Goal: Task Accomplishment & Management: Use online tool/utility

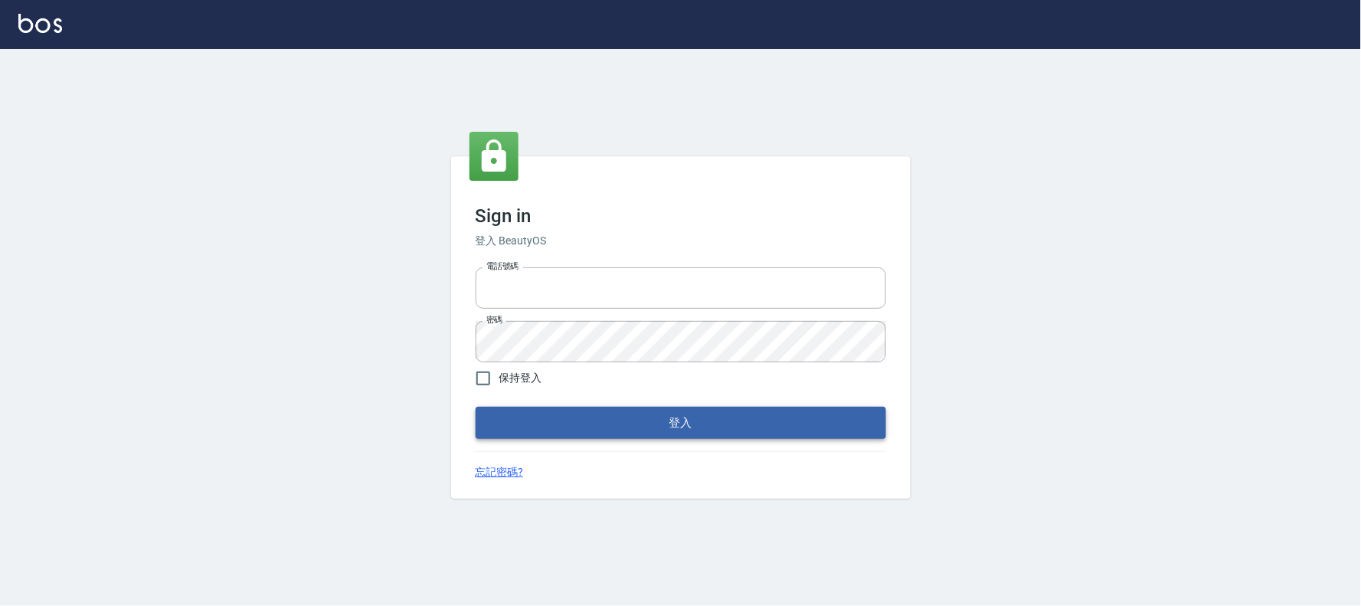
type input "032805930"
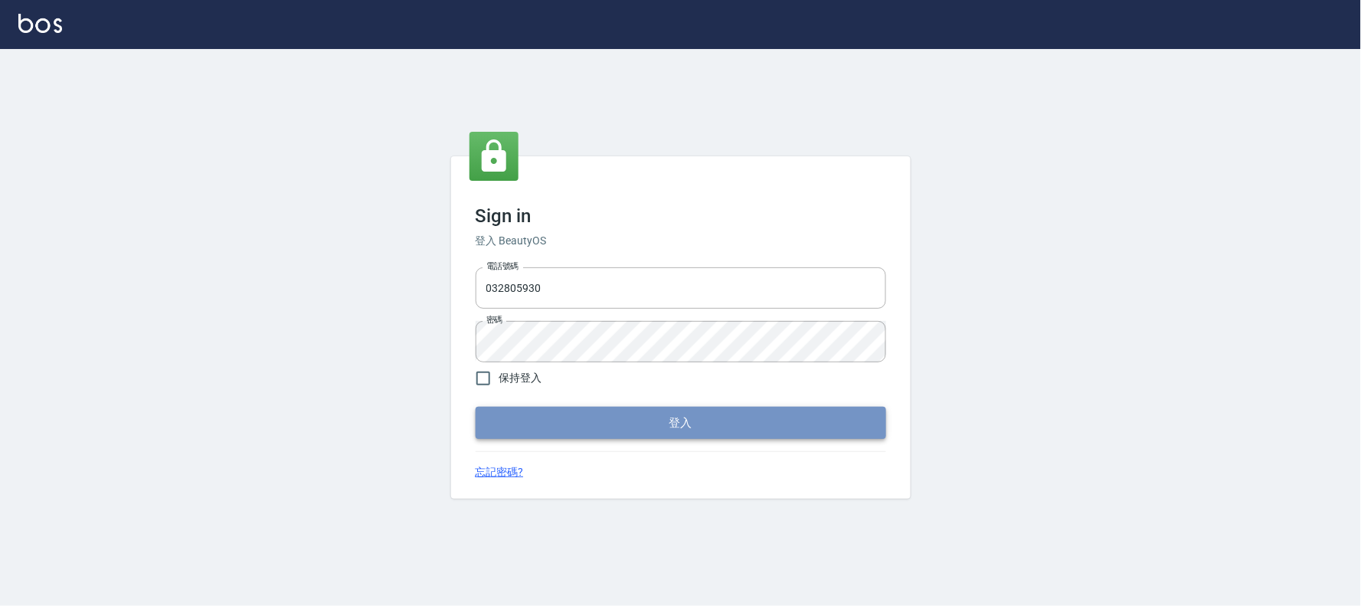
click at [577, 424] on button "登入" at bounding box center [681, 423] width 411 height 32
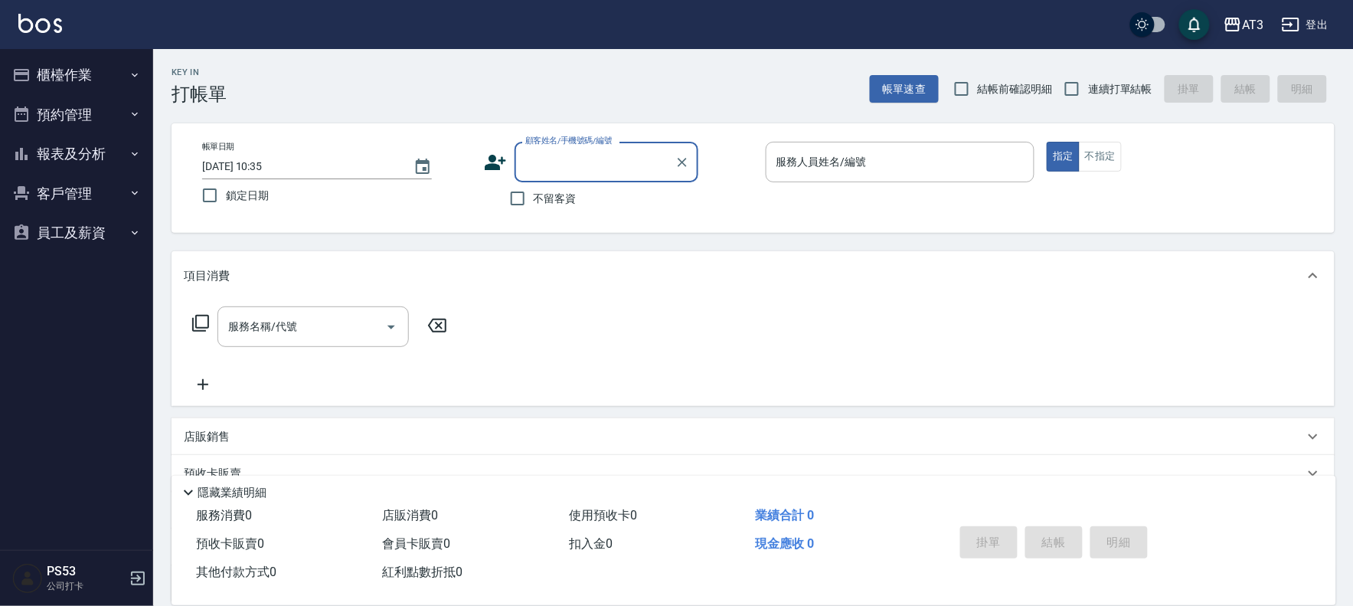
click at [74, 70] on button "櫃檯作業" at bounding box center [76, 75] width 141 height 40
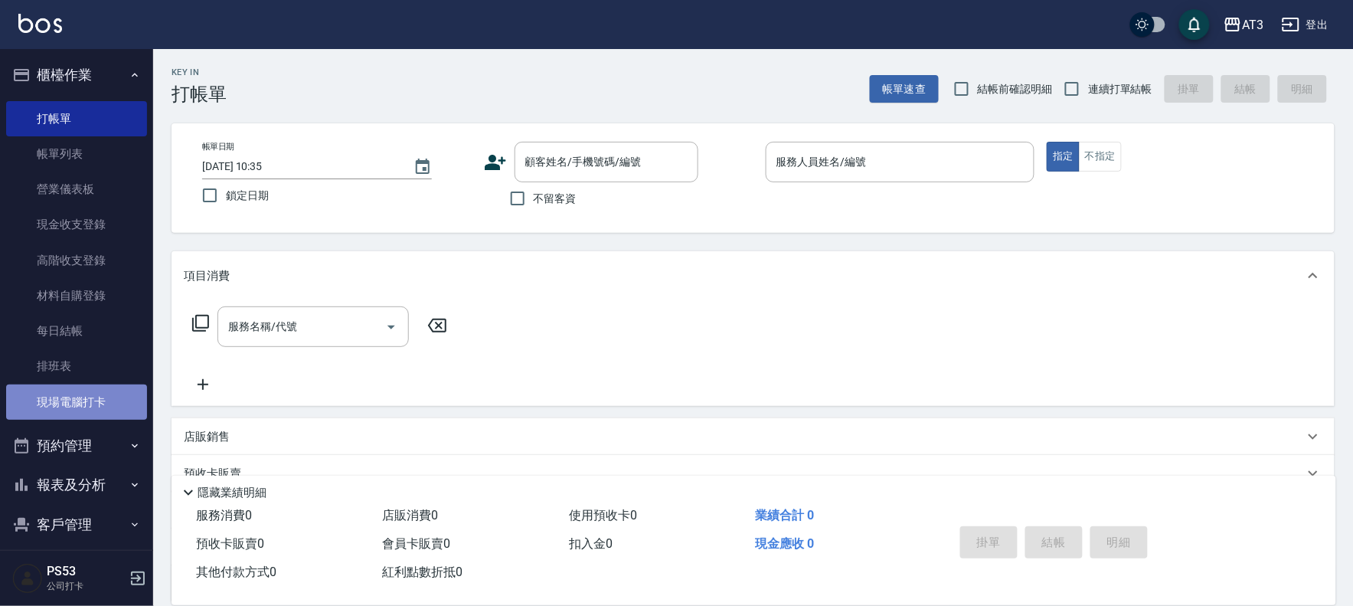
click at [90, 394] on link "現場電腦打卡" at bounding box center [76, 401] width 141 height 35
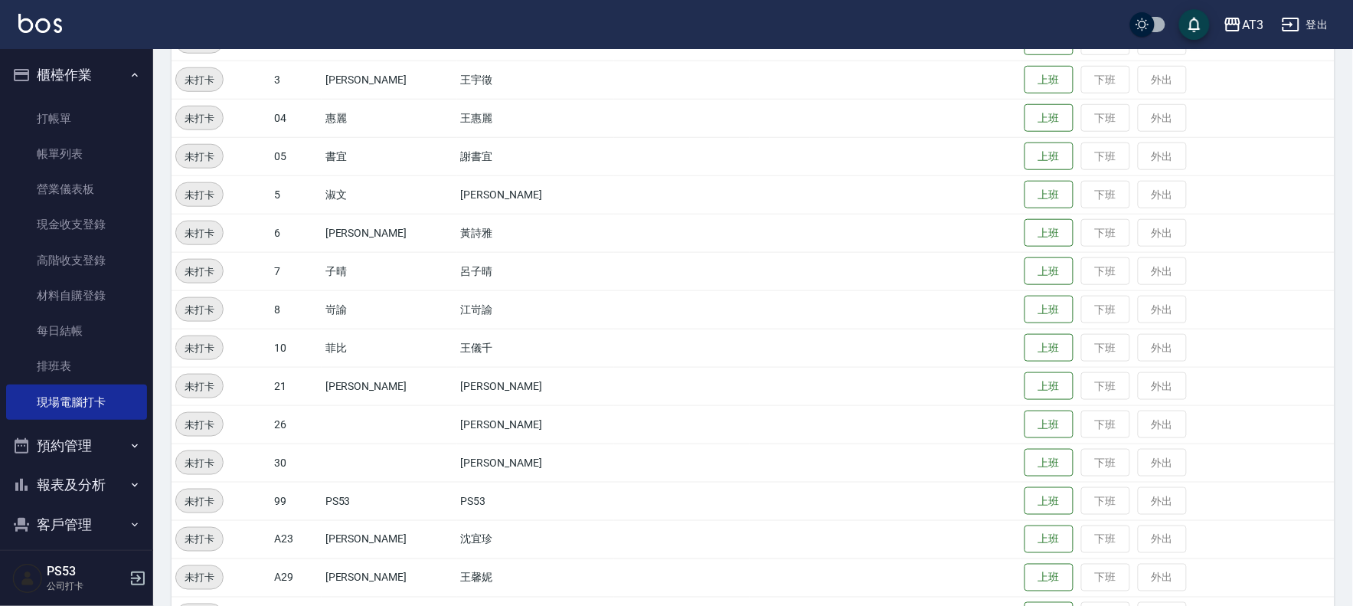
scroll to position [502, 0]
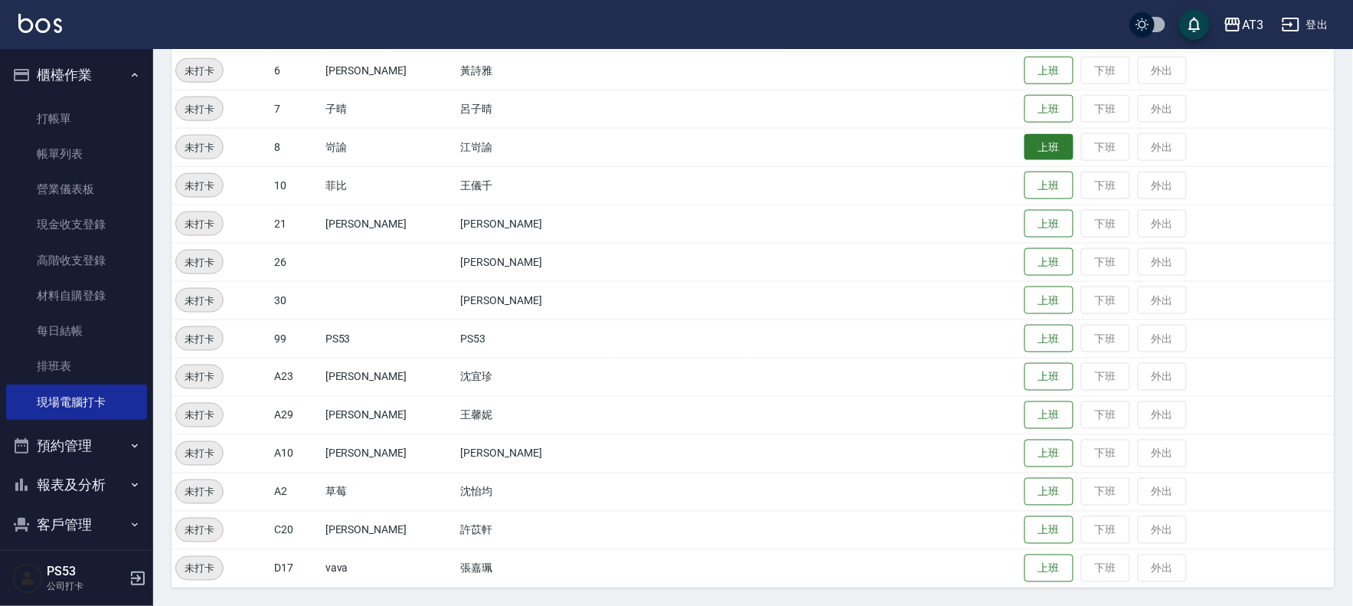
click at [1025, 147] on button "上班" at bounding box center [1049, 147] width 49 height 27
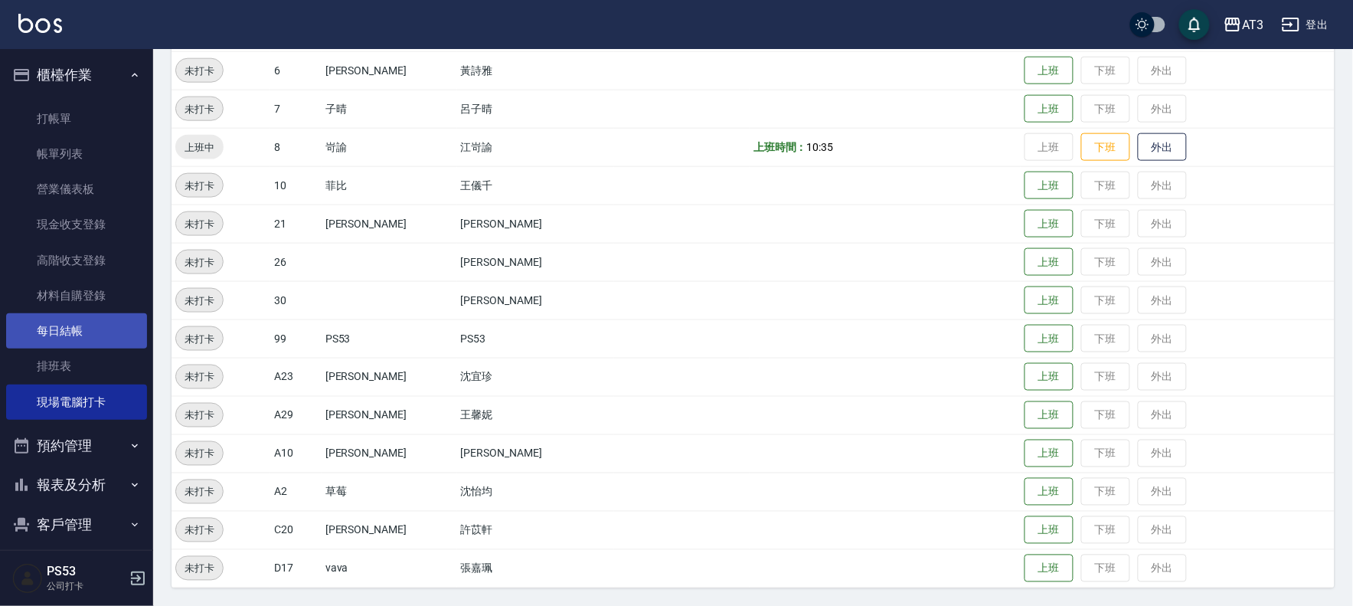
drag, startPoint x: 0, startPoint y: 309, endPoint x: 8, endPoint y: 316, distance: 10.9
click at [6, 314] on nav "櫃檯作業 打帳單 帳單列表 營業儀表板 現金收支登錄 高階收支登錄 材料自購登錄 每日結帳 排班表 現場電腦打卡 預約管理 預約管理 單日預約紀錄 單週預約紀…" at bounding box center [76, 299] width 153 height 501
drag, startPoint x: 529, startPoint y: 126, endPoint x: 670, endPoint y: -110, distance: 274.8
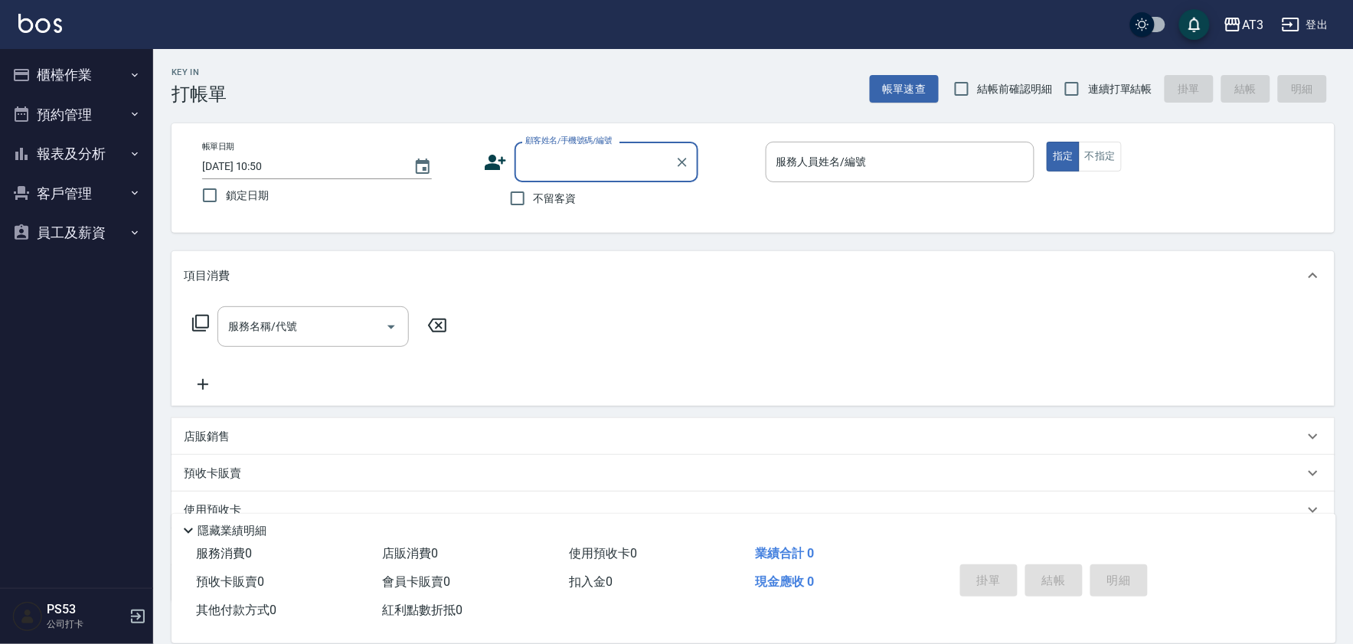
click at [110, 75] on button "櫃檯作業" at bounding box center [76, 75] width 141 height 40
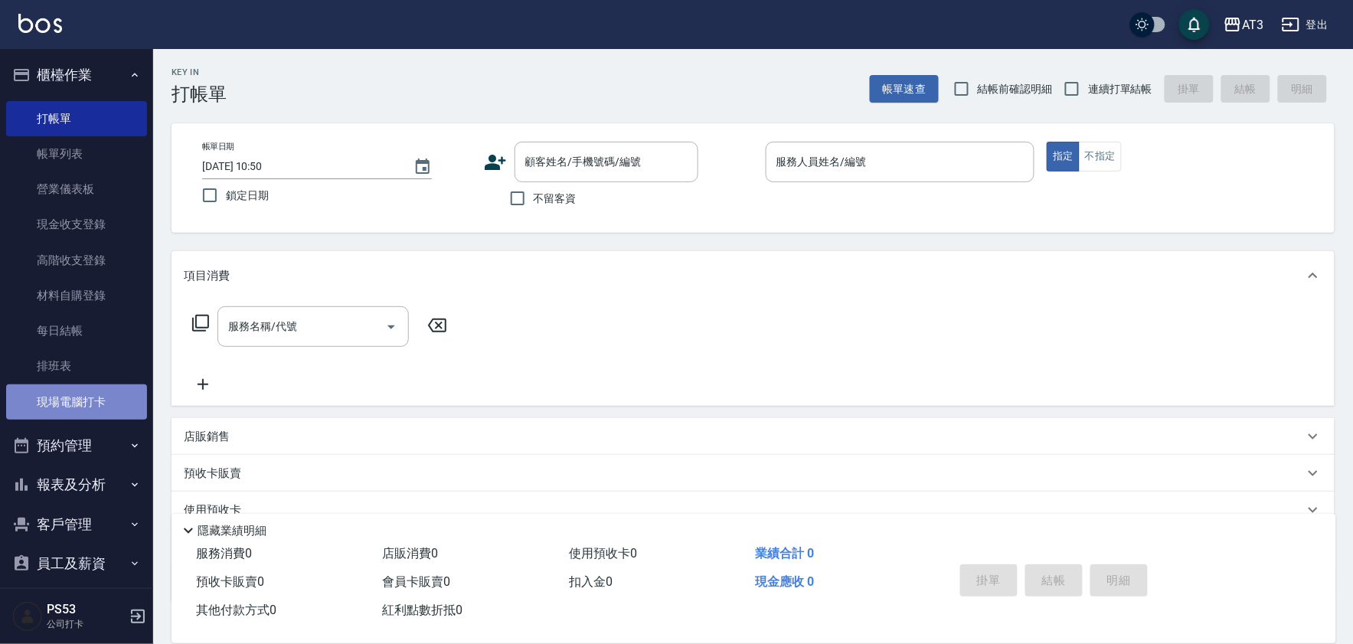
click at [98, 395] on link "現場電腦打卡" at bounding box center [76, 401] width 141 height 35
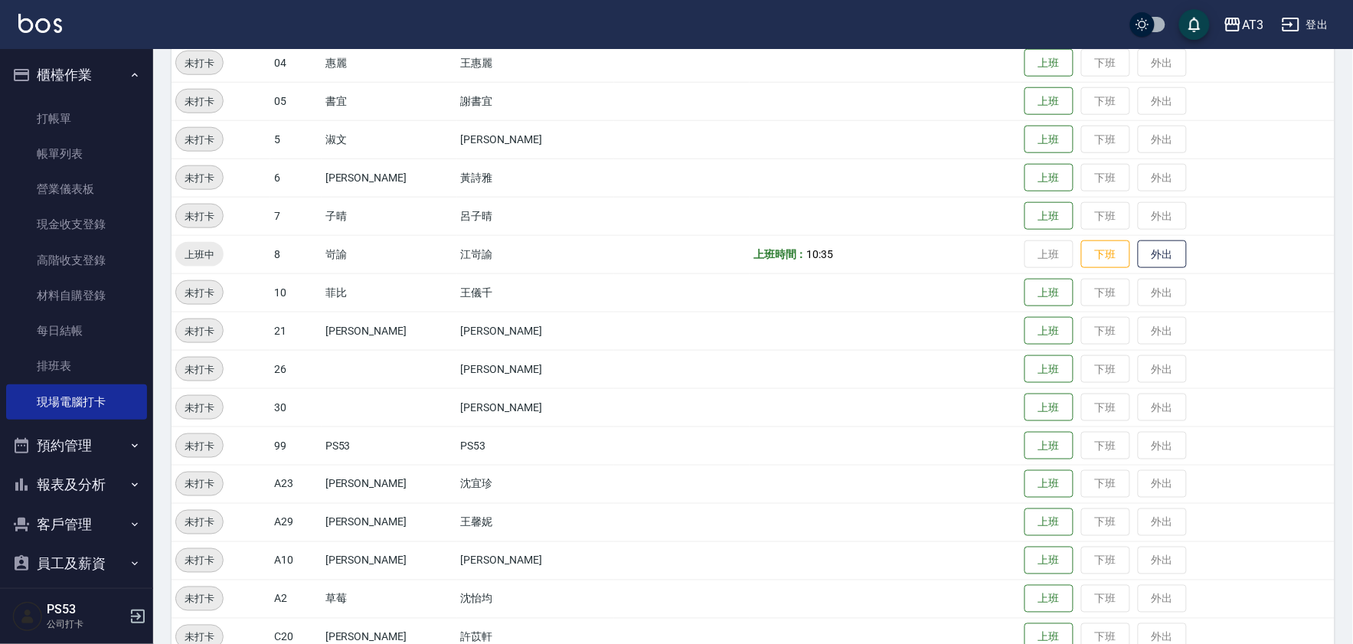
scroll to position [425, 0]
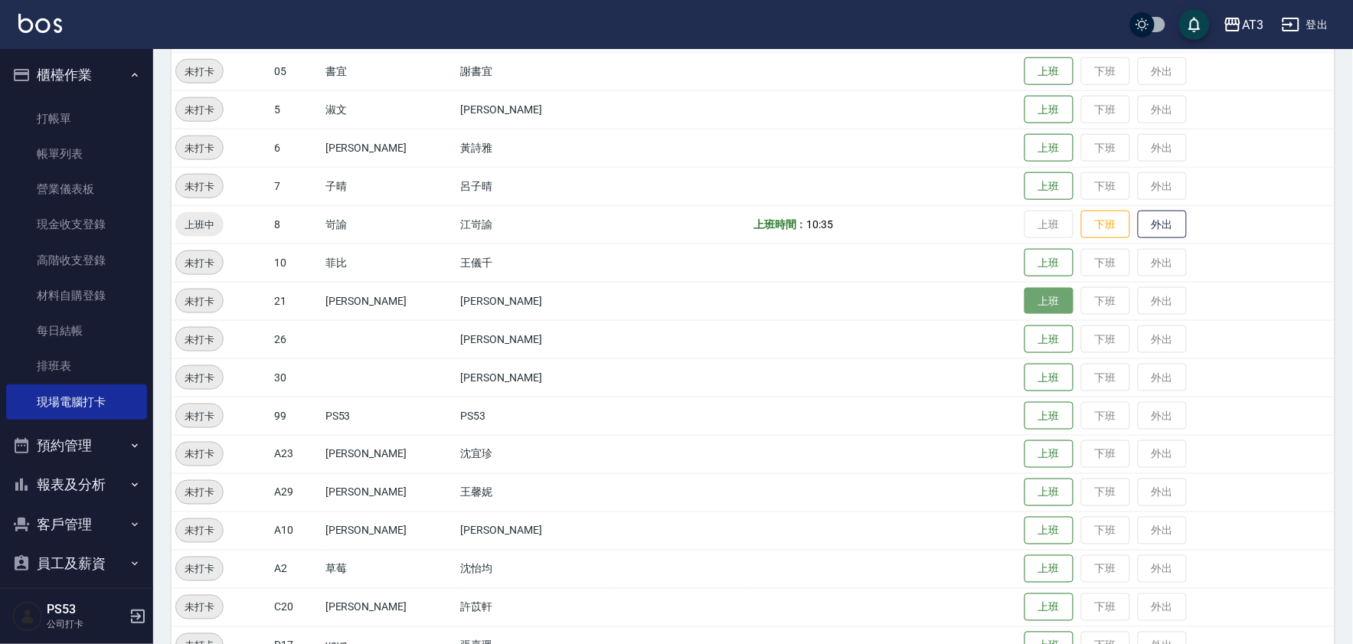
click at [1025, 295] on button "上班" at bounding box center [1049, 301] width 49 height 27
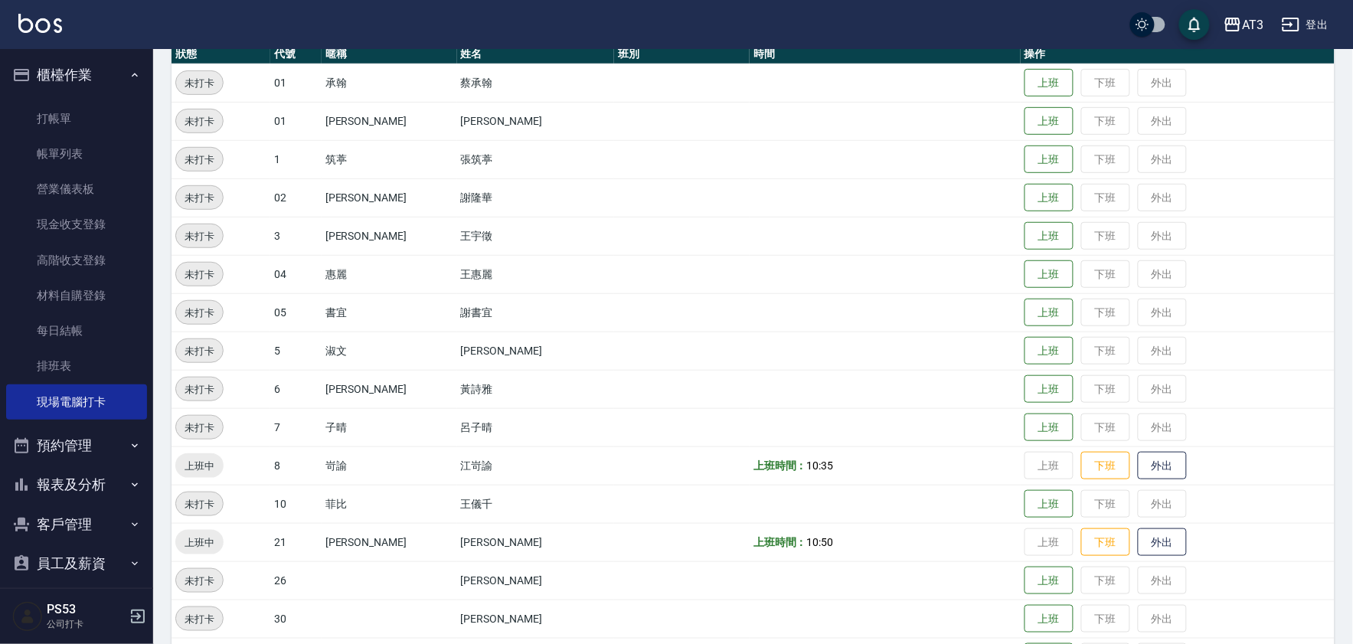
scroll to position [169, 0]
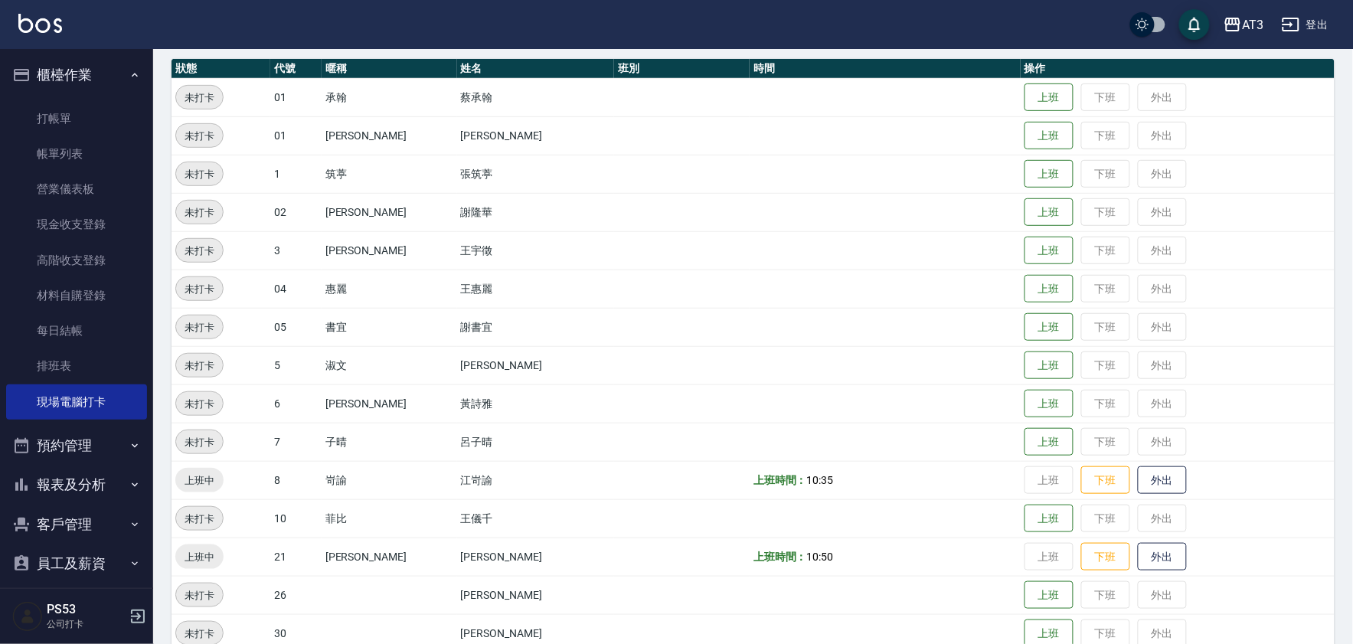
click at [1021, 387] on td "上班 下班 外出" at bounding box center [1178, 403] width 314 height 38
click at [1025, 395] on button "上班" at bounding box center [1049, 404] width 49 height 27
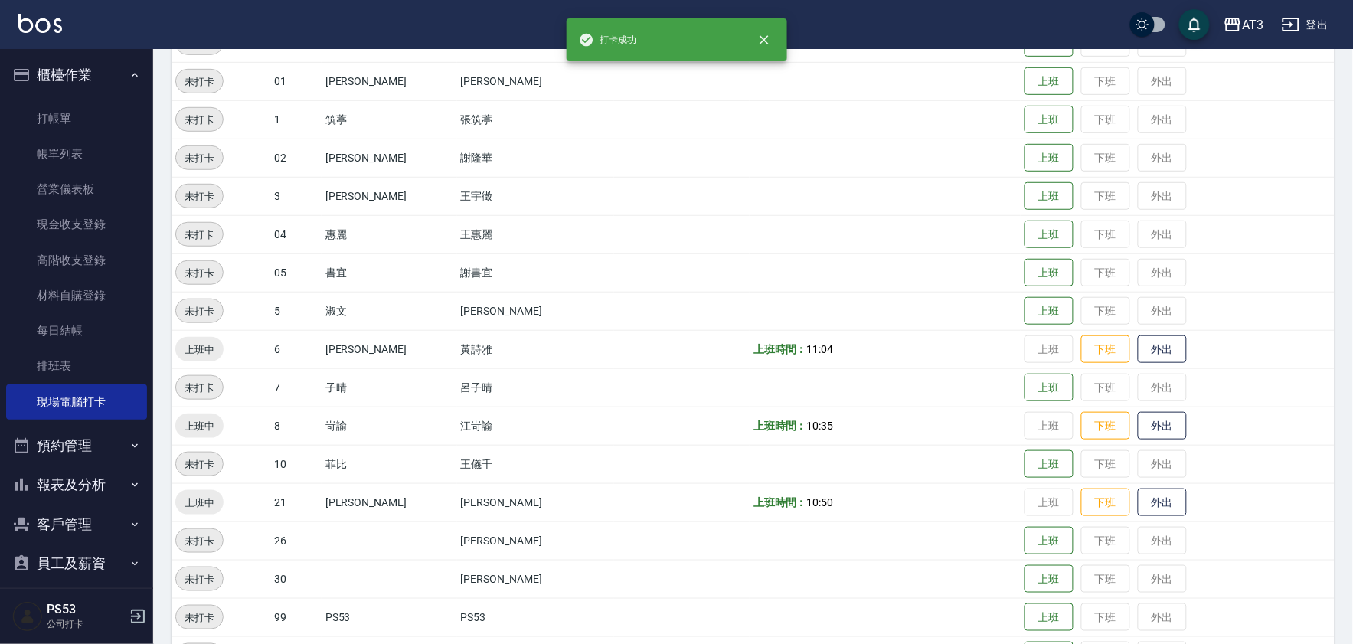
scroll to position [254, 0]
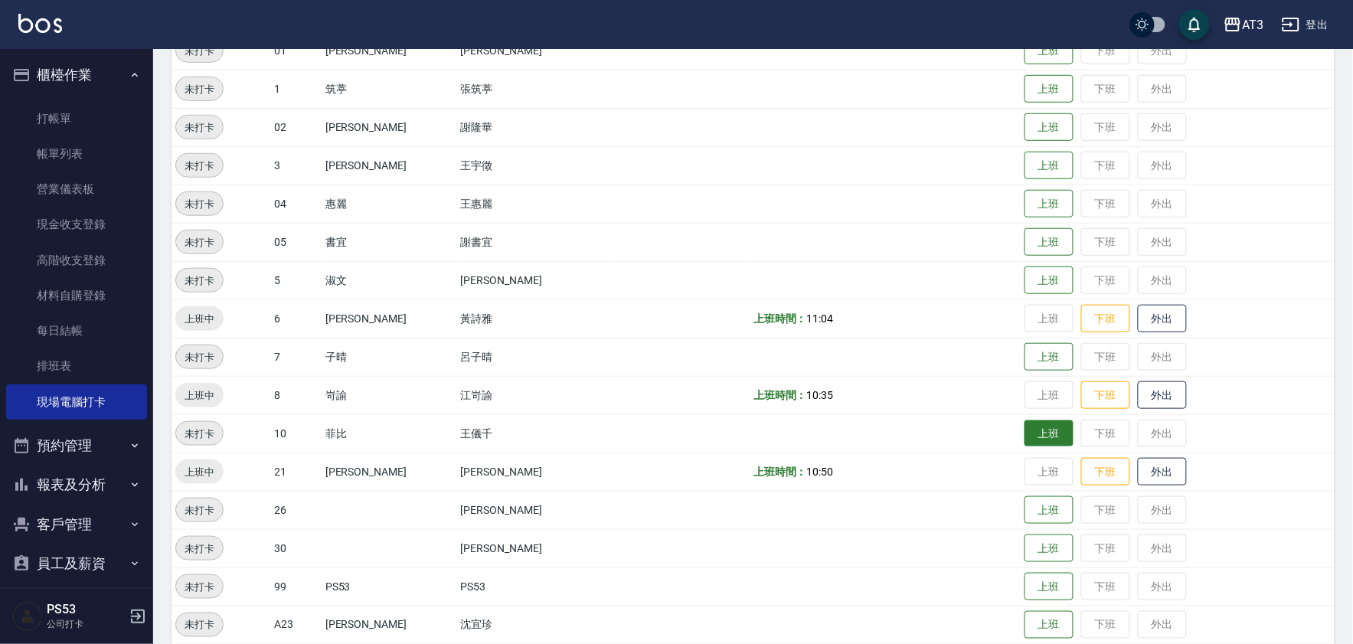
click at [1025, 427] on button "上班" at bounding box center [1049, 433] width 49 height 27
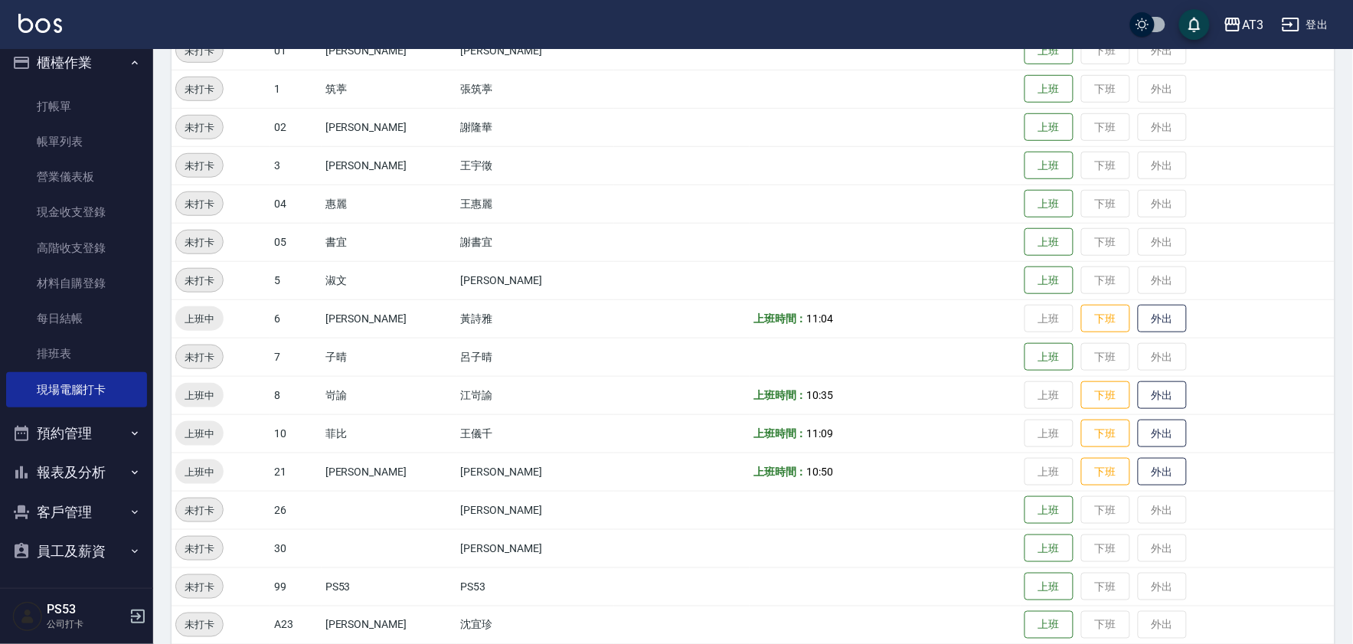
scroll to position [339, 0]
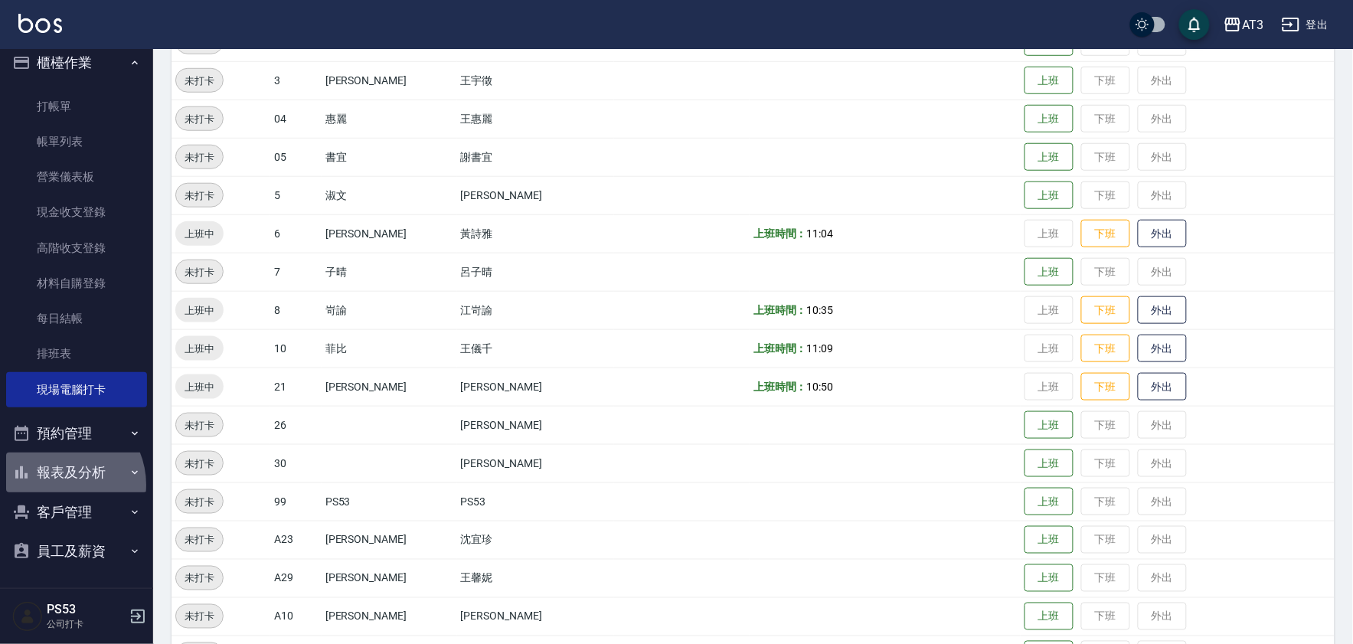
click at [60, 485] on button "報表及分析" at bounding box center [76, 473] width 141 height 40
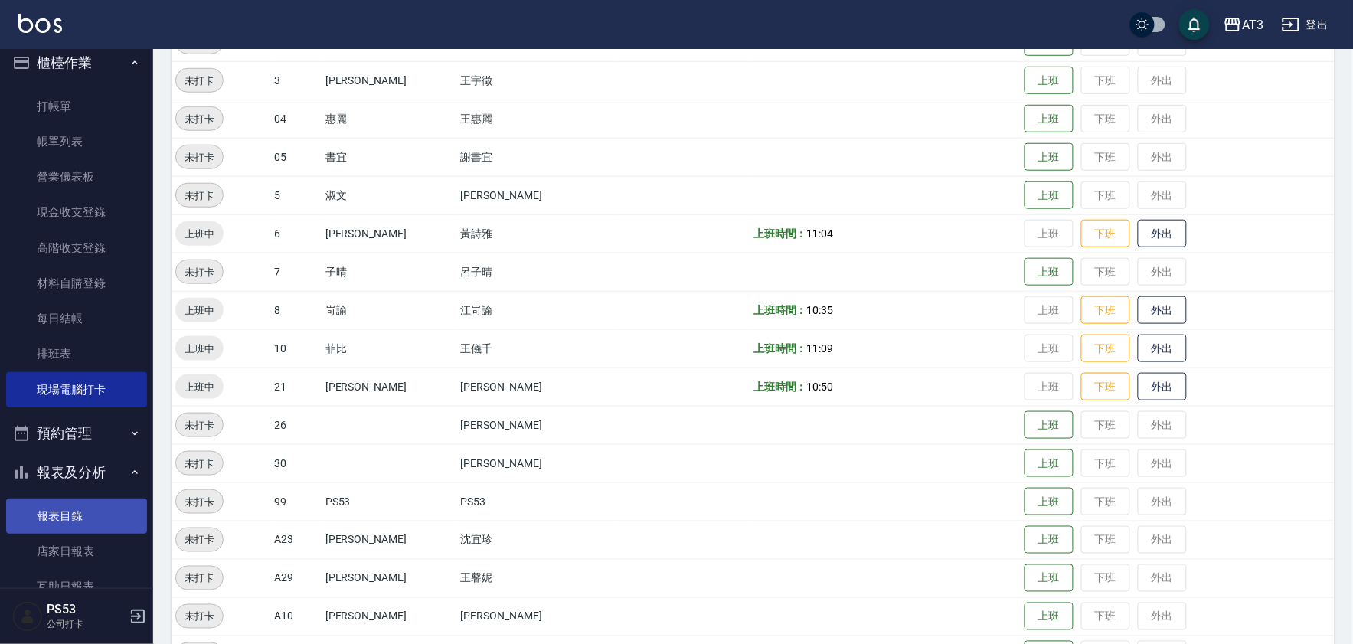
scroll to position [97, 0]
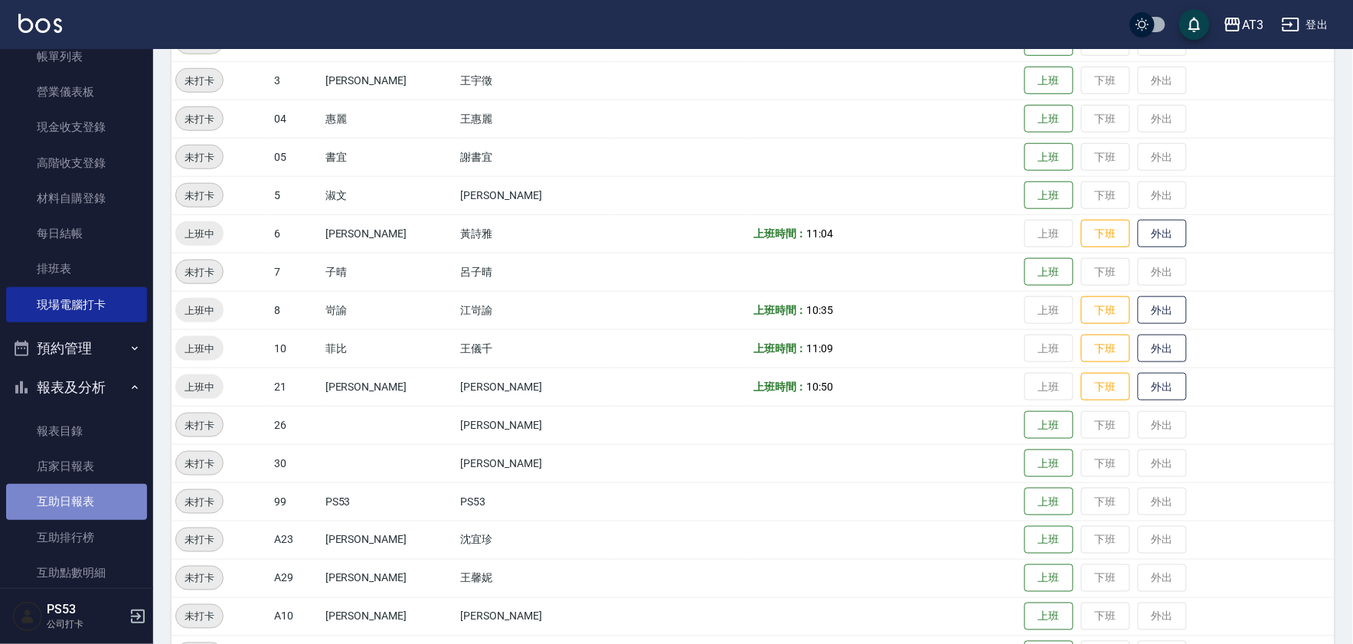
click at [87, 500] on link "互助日報表" at bounding box center [76, 501] width 141 height 35
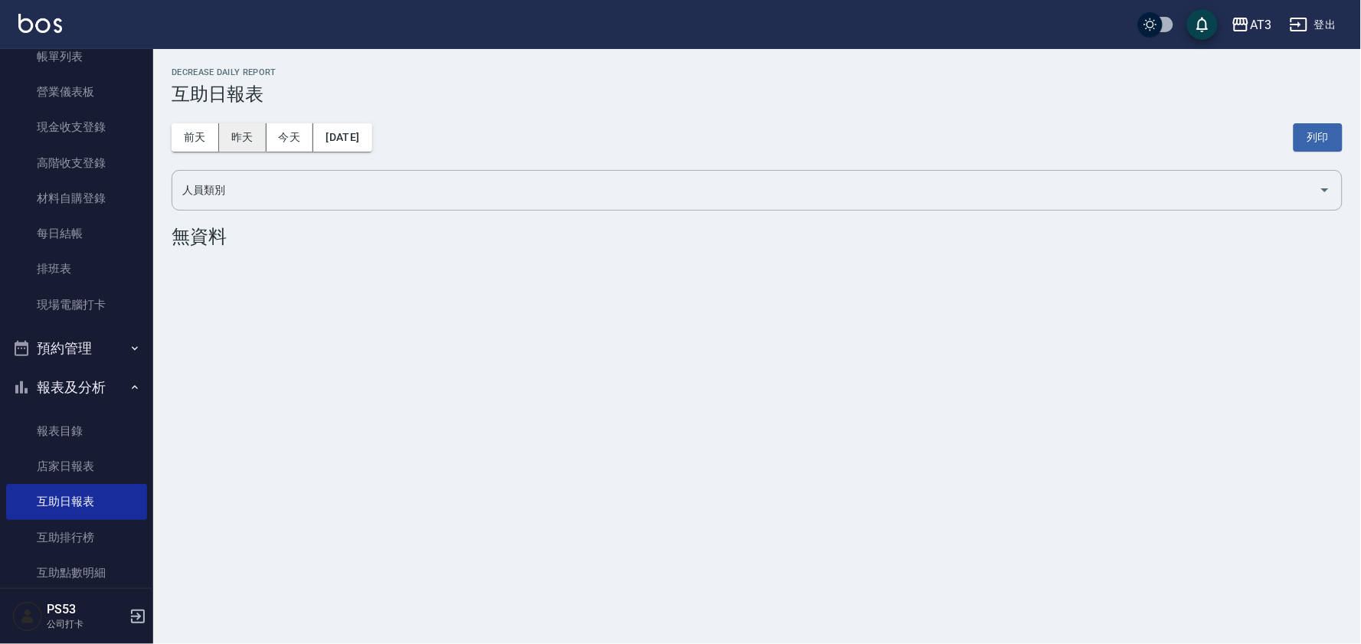
drag, startPoint x: 237, startPoint y: 146, endPoint x: 247, endPoint y: 150, distance: 10.3
click at [238, 147] on button "昨天" at bounding box center [242, 137] width 47 height 28
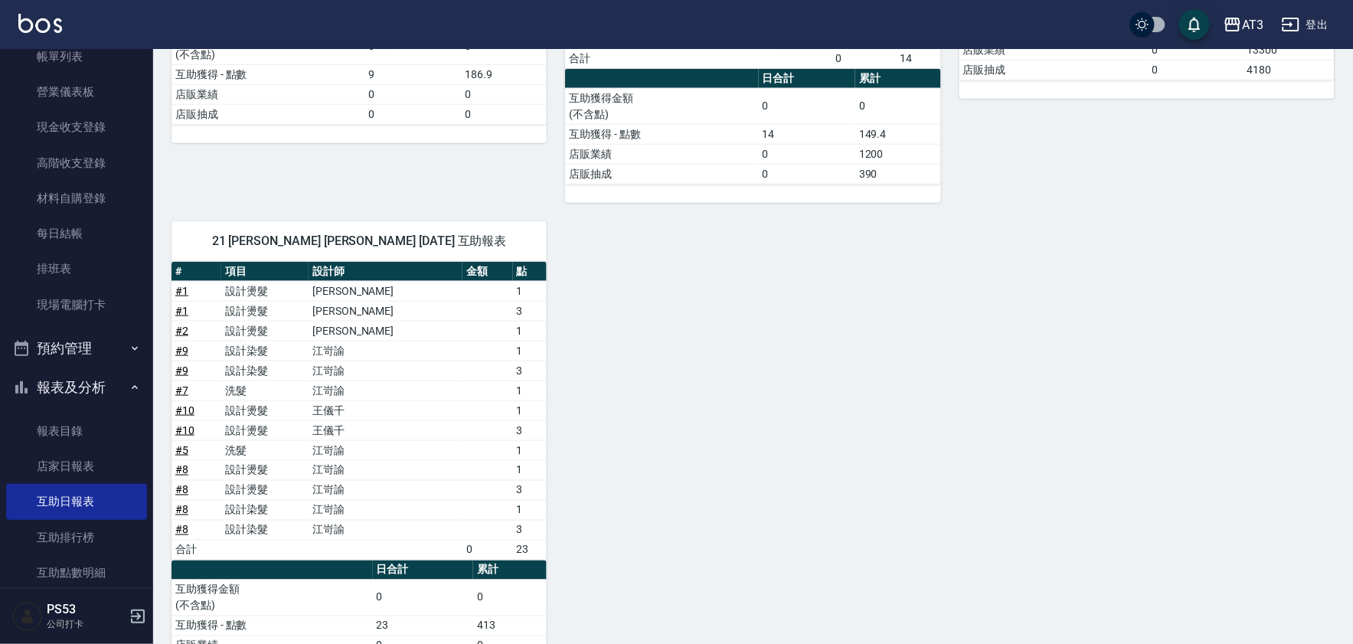
scroll to position [468, 0]
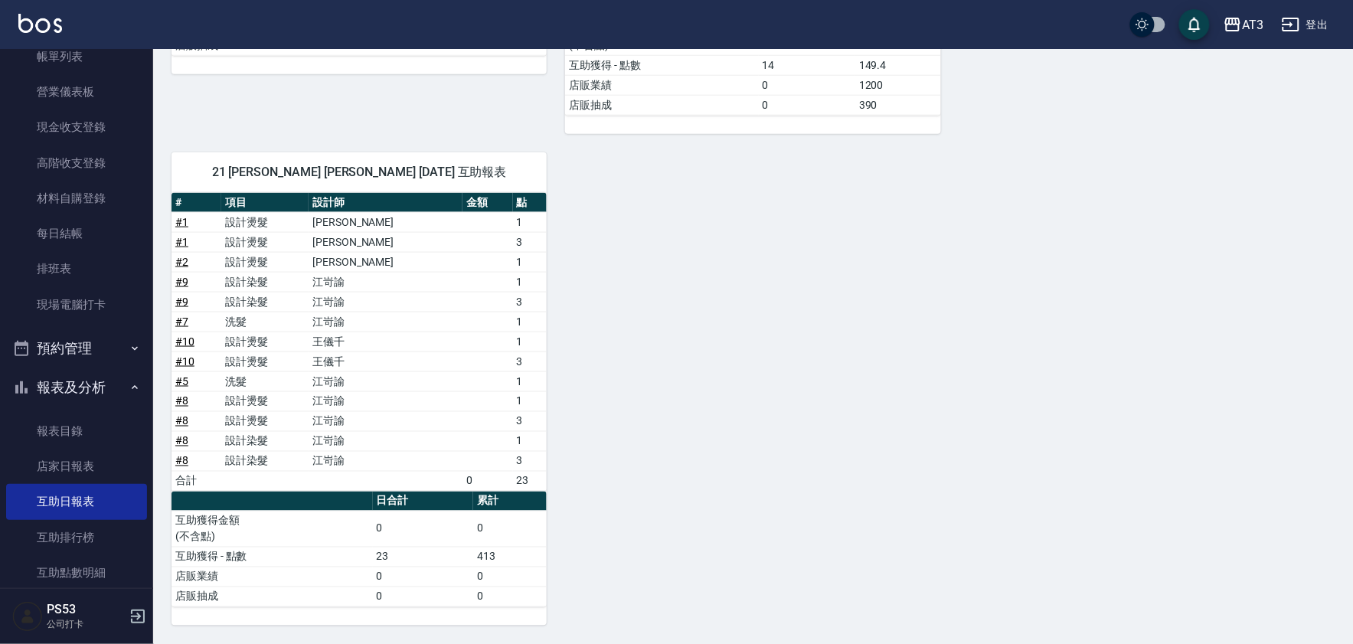
click at [1250, 159] on div "5 淑文 許淑文 09/25/2025 互助報表 # 項目 設計師 金額 點 # 2 設計燙髮 許淑文 3 # 2 設計染髮 許淑文 1 # 2 設計染髮 許…" at bounding box center [744, 184] width 1182 height 884
click at [1242, 378] on div "5 淑文 許淑文 09/25/2025 互助報表 # 項目 設計師 金額 點 # 2 設計燙髮 許淑文 3 # 2 設計染髮 許淑文 1 # 2 設計染髮 許…" at bounding box center [744, 184] width 1182 height 884
click at [92, 388] on button "報表及分析" at bounding box center [76, 388] width 141 height 40
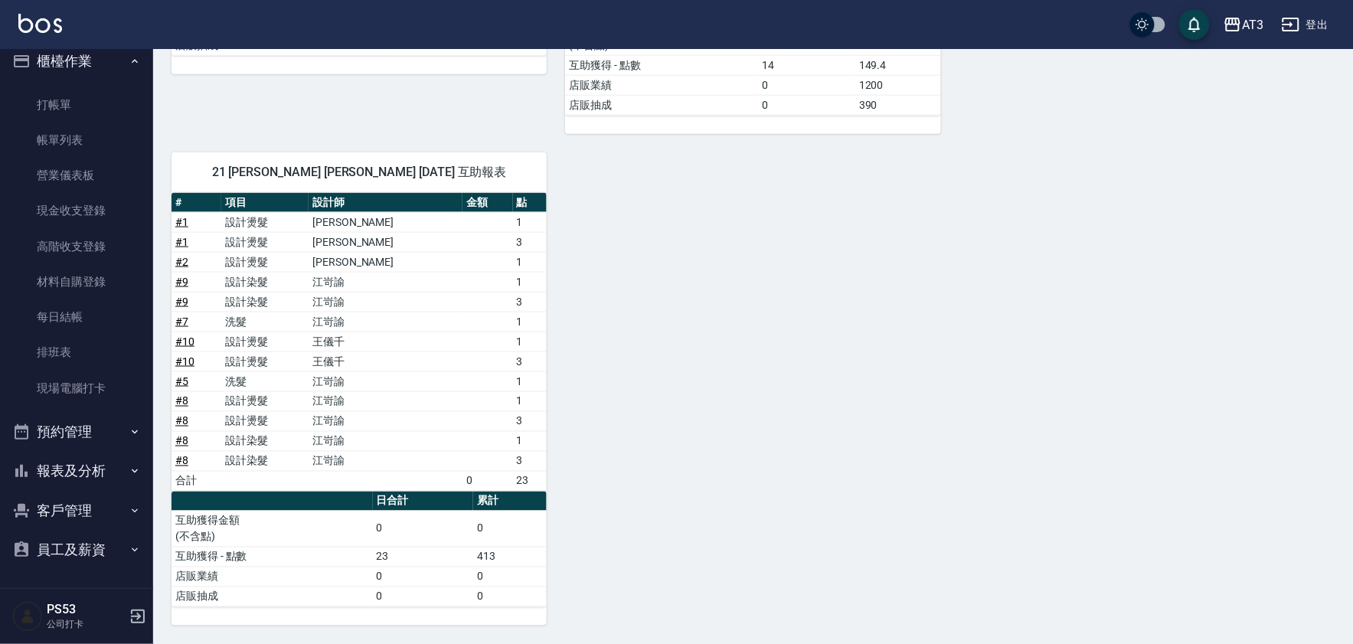
scroll to position [12, 0]
click at [111, 376] on link "現場電腦打卡" at bounding box center [76, 389] width 141 height 35
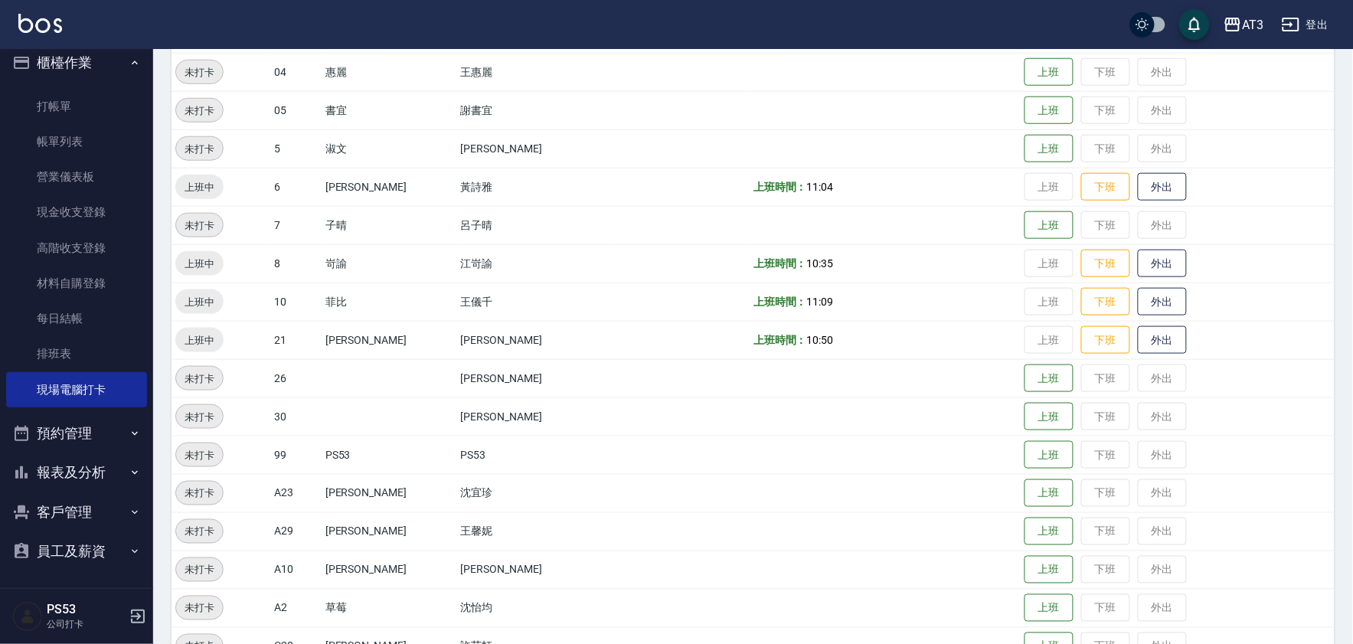
scroll to position [425, 0]
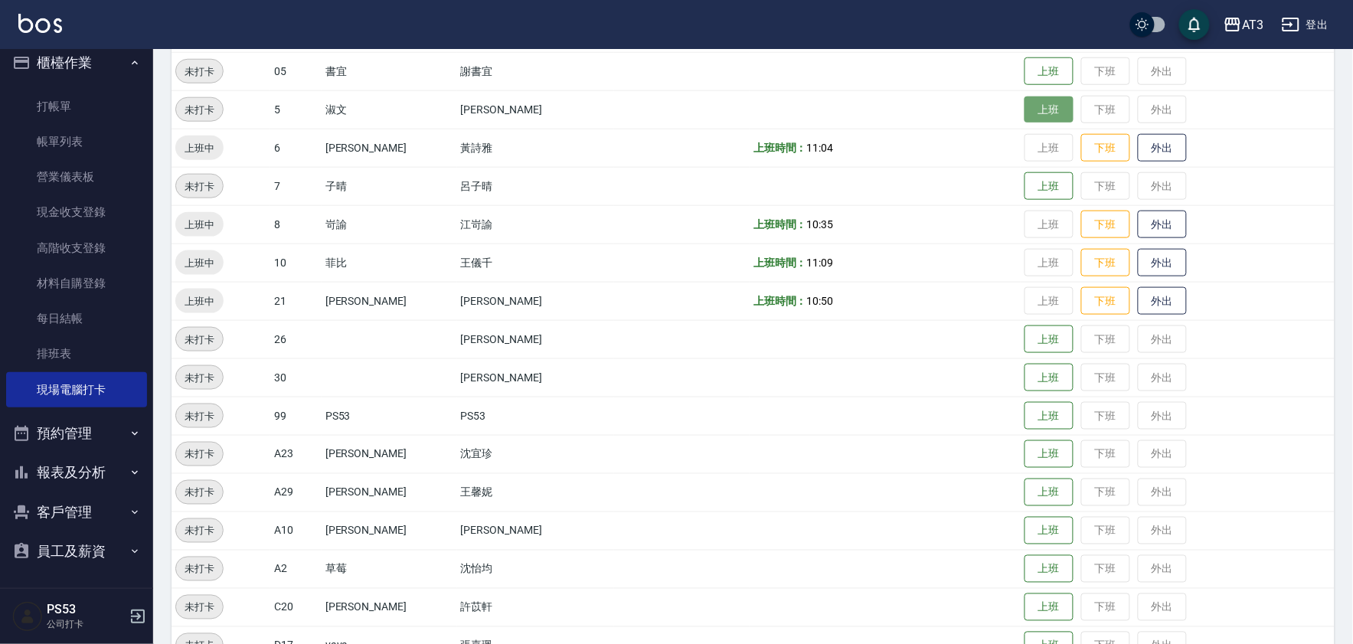
click at [1025, 109] on button "上班" at bounding box center [1049, 110] width 49 height 27
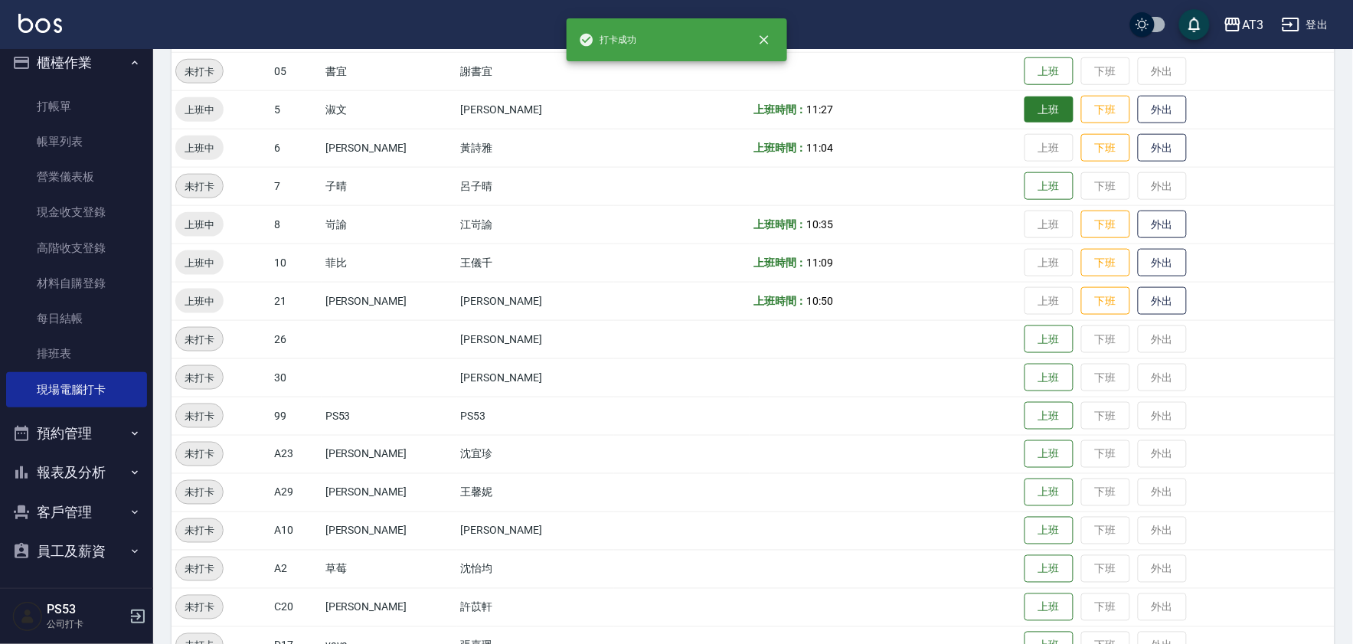
scroll to position [424, 0]
